Goal: Register for event/course

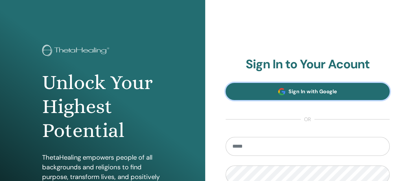
click at [287, 96] on link "Sign In with Google" at bounding box center [308, 91] width 164 height 17
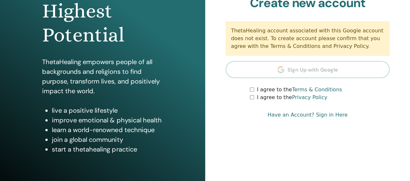
scroll to position [97, 0]
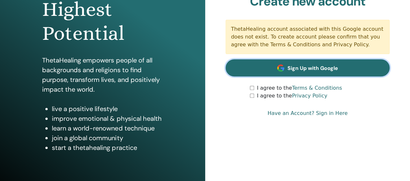
click at [272, 71] on link "Sign Up with Google" at bounding box center [308, 67] width 164 height 17
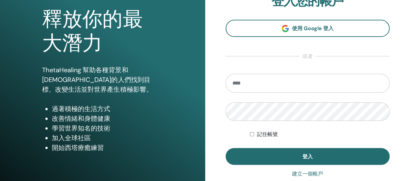
scroll to position [65, 0]
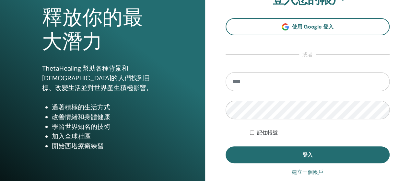
type input "*"
type input "**********"
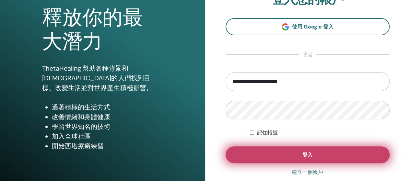
click at [309, 151] on button "登入" at bounding box center [308, 155] width 164 height 17
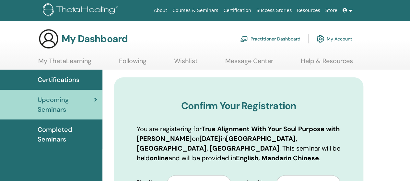
click at [64, 62] on link "My ThetaLearning" at bounding box center [64, 63] width 53 height 13
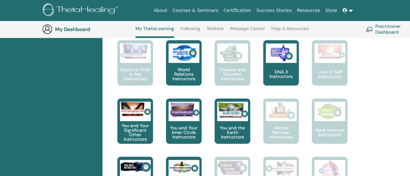
scroll to position [406, 0]
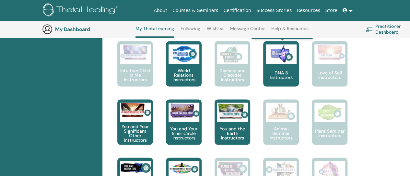
click at [279, 72] on p "DNA 3 Instructors" at bounding box center [281, 75] width 36 height 9
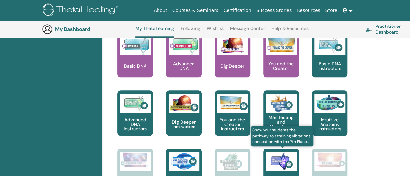
scroll to position [276, 0]
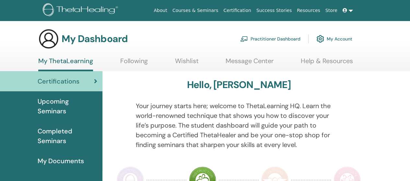
click at [66, 131] on span "Completed Seminars" at bounding box center [68, 135] width 60 height 19
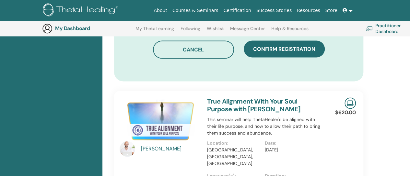
scroll to position [437, 0]
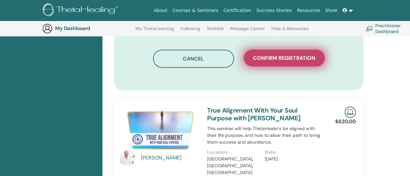
click at [292, 53] on button "Confirm registration" at bounding box center [284, 58] width 81 height 17
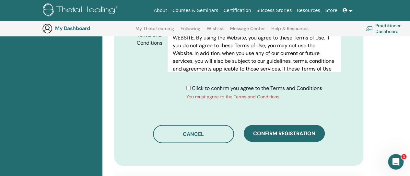
scroll to position [372, 0]
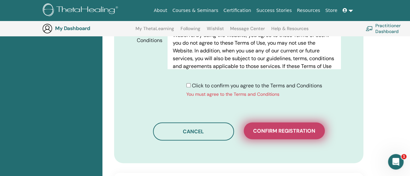
click at [278, 123] on button "Confirm registration" at bounding box center [284, 131] width 81 height 17
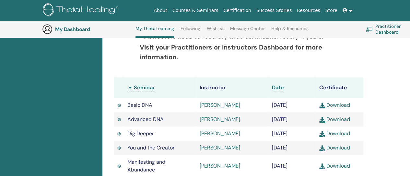
scroll to position [179, 0]
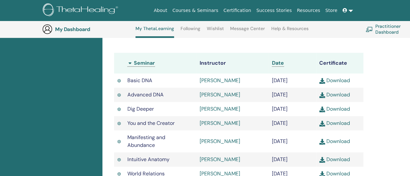
click at [118, 79] on img at bounding box center [119, 80] width 4 height 5
click at [118, 81] on img at bounding box center [119, 80] width 4 height 5
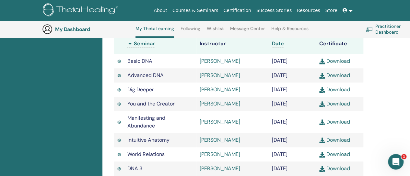
scroll to position [0, 0]
click at [349, 11] on link at bounding box center [348, 11] width 16 height 12
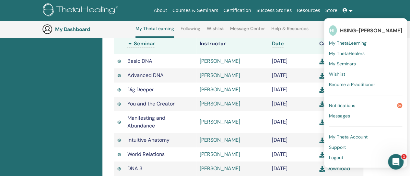
click at [335, 155] on span "Logout" at bounding box center [336, 158] width 14 height 6
click at [335, 156] on span "Logout" at bounding box center [336, 158] width 14 height 6
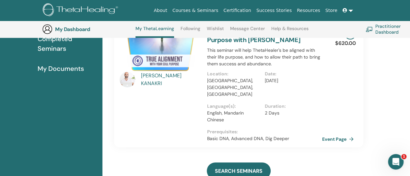
scroll to position [147, 0]
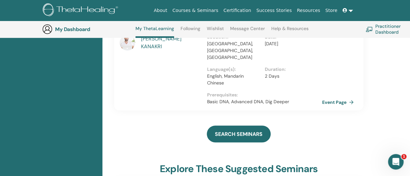
click at [347, 5] on link at bounding box center [348, 11] width 16 height 12
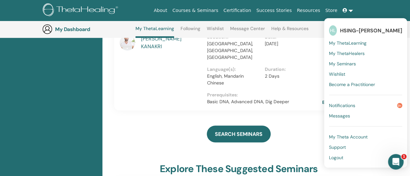
click at [342, 159] on span "Logout" at bounding box center [336, 158] width 14 height 6
